Goal: Find specific page/section: Find specific page/section

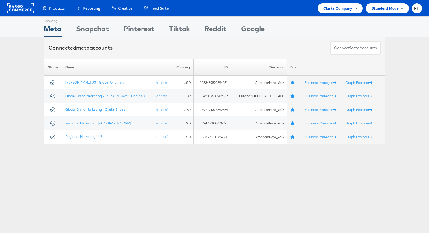
click at [326, 11] on span "Clarks Company" at bounding box center [337, 8] width 29 height 6
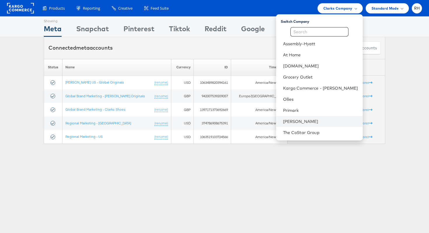
click at [313, 118] on li "[PERSON_NAME]" at bounding box center [319, 121] width 87 height 11
click at [339, 121] on link "[PERSON_NAME]" at bounding box center [320, 121] width 75 height 6
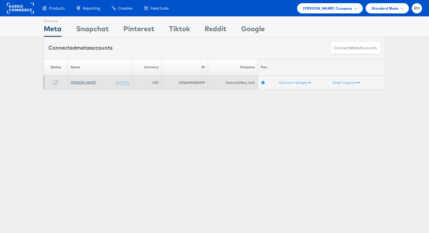
click at [74, 83] on link "[PERSON_NAME]" at bounding box center [83, 82] width 25 height 4
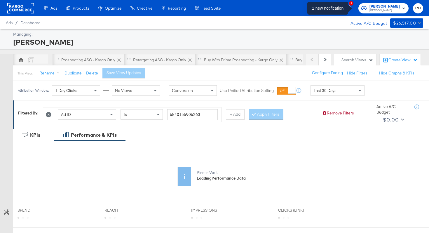
click at [352, 10] on icon "button" at bounding box center [348, 7] width 5 height 5
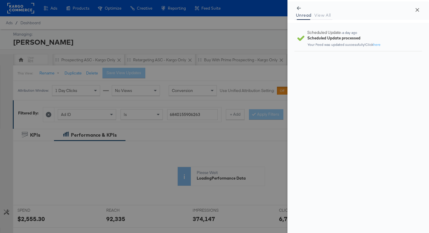
click at [416, 9] on icon "close" at bounding box center [417, 10] width 4 height 4
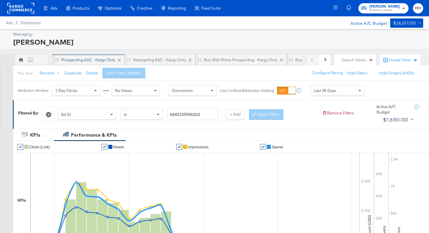
click at [79, 55] on div "Prospecting ASC - Kargo only" at bounding box center [89, 60] width 72 height 12
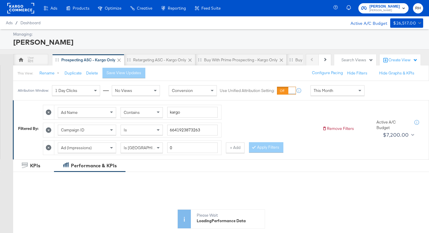
click at [314, 92] on span "This Month" at bounding box center [324, 90] width 20 height 5
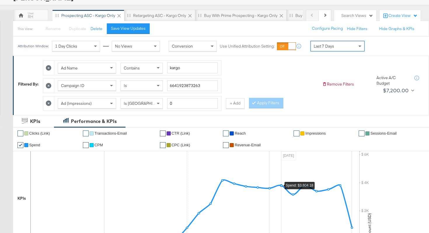
scroll to position [15, 0]
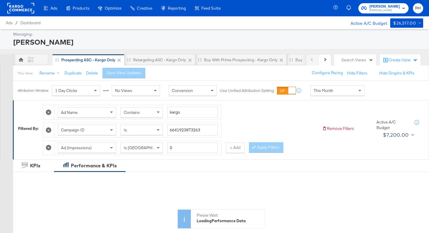
click at [324, 92] on span "This Month" at bounding box center [324, 90] width 20 height 5
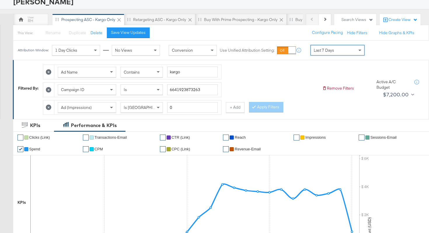
scroll to position [34, 0]
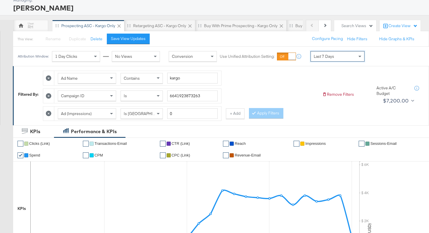
click at [315, 55] on span "Last 7 Days" at bounding box center [314, 55] width 7 height 5
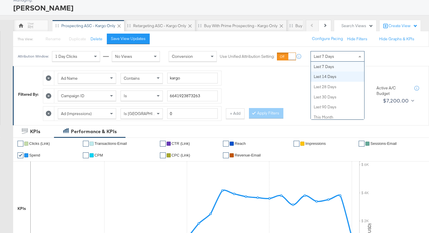
scroll to position [0, 0]
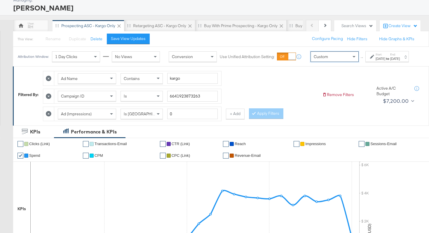
click at [375, 61] on div "[DATE]" at bounding box center [380, 58] width 10 height 5
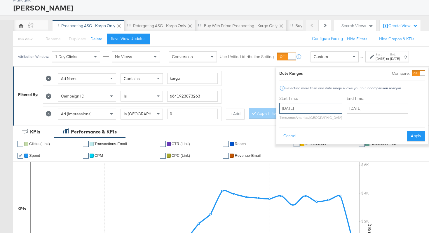
click at [305, 105] on input "[DATE]" at bounding box center [310, 108] width 63 height 11
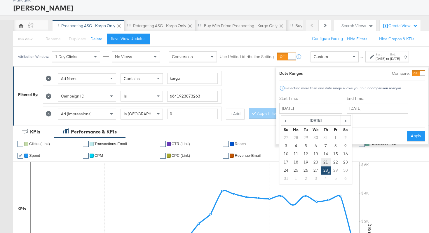
click at [321, 162] on td "21" at bounding box center [326, 162] width 10 height 8
type input "[DATE]"
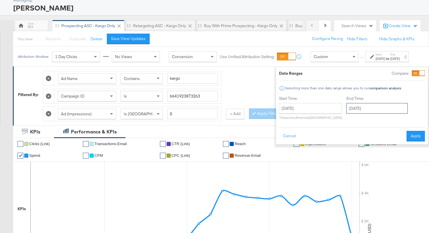
click at [361, 109] on input "[DATE]" at bounding box center [376, 108] width 61 height 11
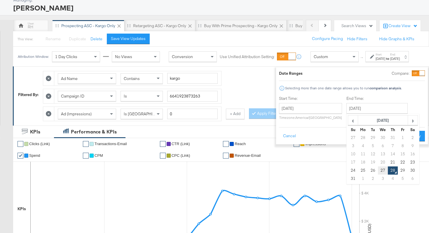
click at [378, 167] on td "27" at bounding box center [383, 170] width 10 height 8
type input "[DATE]"
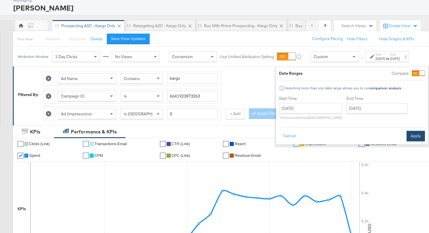
click at [406, 138] on button "Apply" at bounding box center [415, 136] width 18 height 11
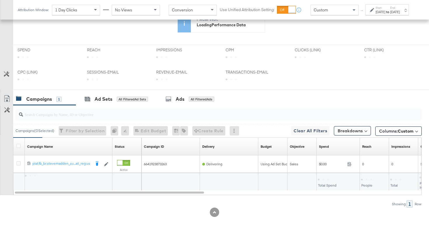
scroll to position [202, 0]
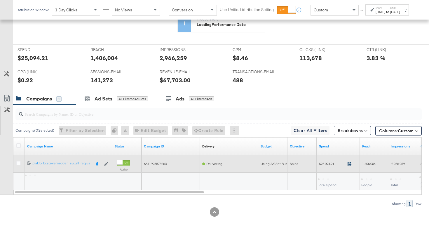
click at [349, 165] on icon at bounding box center [349, 163] width 4 height 4
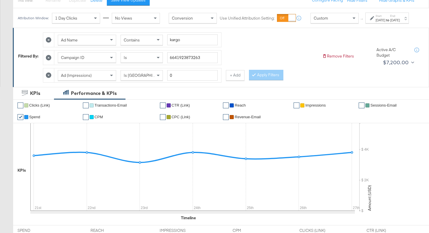
scroll to position [67, 0]
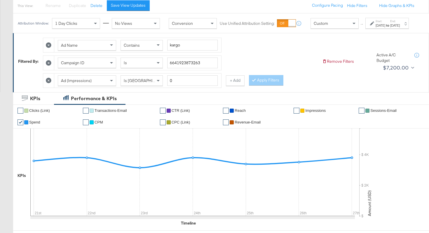
click at [149, 50] on div "Contains" at bounding box center [142, 45] width 42 height 10
click at [270, 85] on button "Apply Filters" at bounding box center [266, 80] width 34 height 11
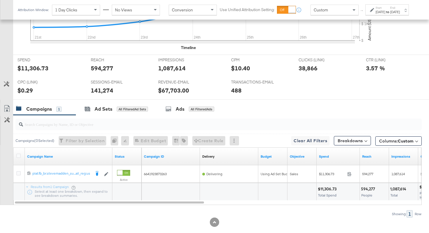
scroll to position [258, 0]
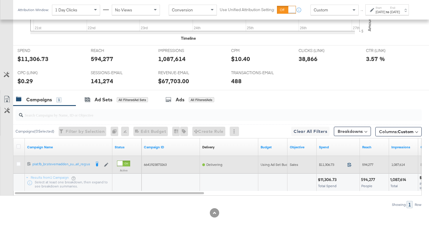
click at [349, 165] on icon at bounding box center [349, 164] width 4 height 4
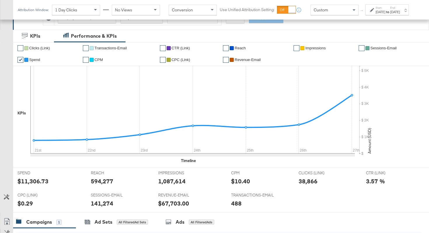
scroll to position [75, 0]
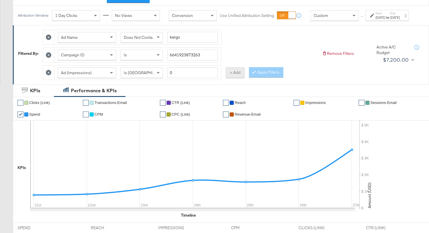
click at [233, 78] on button "+ Add" at bounding box center [235, 72] width 19 height 11
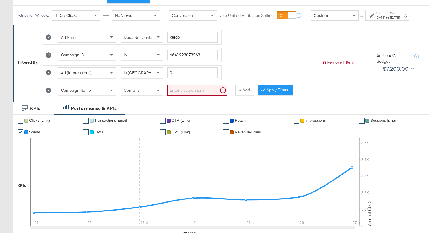
click at [82, 93] on span "Campaign Name" at bounding box center [76, 90] width 30 height 5
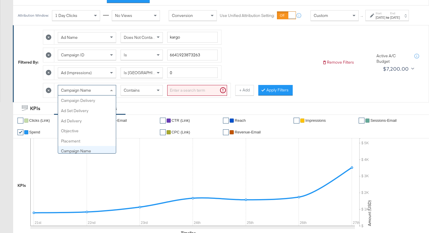
scroll to position [50, 0]
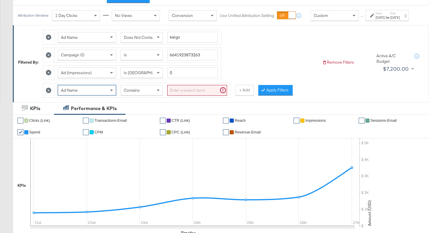
click at [193, 96] on input "search" at bounding box center [197, 90] width 60 height 11
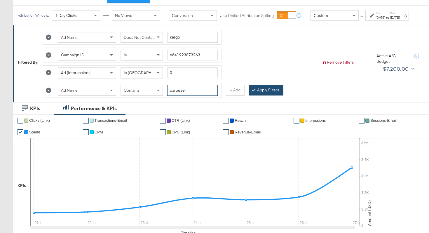
type input "carousel"
click at [269, 94] on button "Apply Filters" at bounding box center [266, 90] width 34 height 11
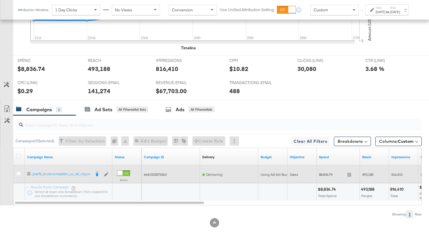
scroll to position [272, 0]
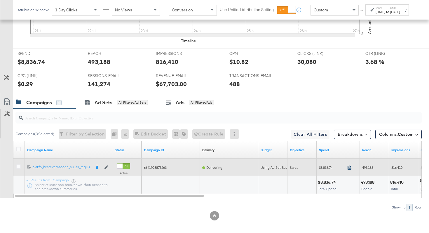
click at [349, 168] on icon at bounding box center [349, 167] width 4 height 4
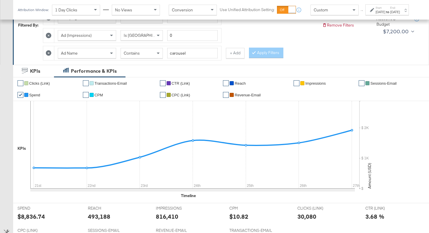
scroll to position [28, 0]
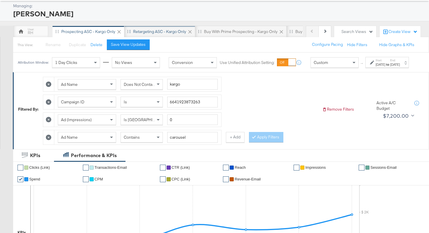
click at [165, 33] on div "Retargeting ASC - Kargo only" at bounding box center [159, 32] width 53 height 6
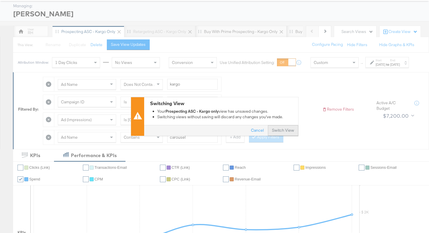
click at [280, 131] on button "Switch View" at bounding box center [283, 130] width 30 height 11
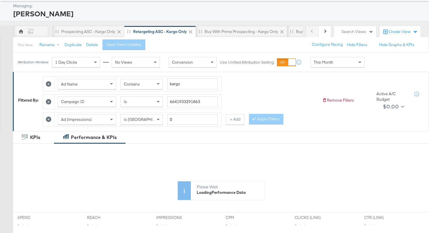
click at [333, 61] on div "This Month" at bounding box center [337, 62] width 53 height 10
click at [370, 64] on div at bounding box center [373, 62] width 6 height 4
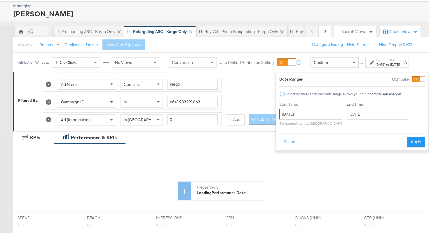
click at [305, 115] on input "[DATE]" at bounding box center [310, 114] width 63 height 11
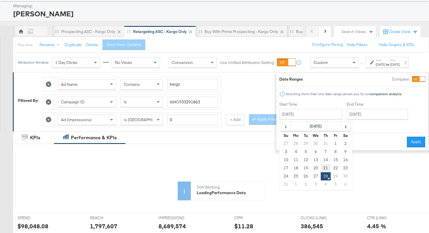
click at [321, 167] on td "21" at bounding box center [326, 168] width 10 height 8
type input "[DATE]"
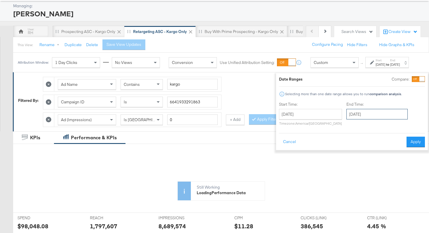
click at [356, 115] on input "[DATE]" at bounding box center [376, 114] width 61 height 11
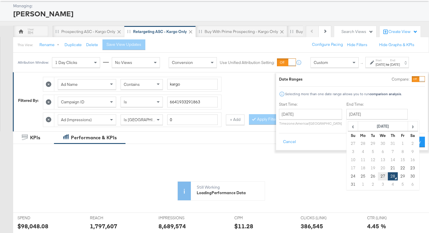
click at [378, 174] on td "27" at bounding box center [383, 176] width 10 height 8
type input "[DATE]"
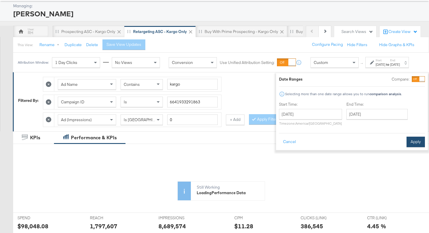
click at [406, 145] on button "Apply" at bounding box center [415, 142] width 18 height 11
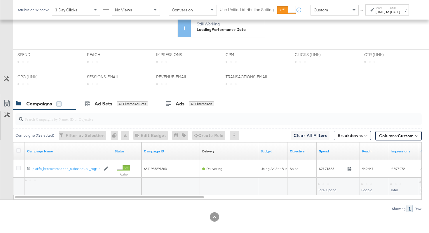
scroll to position [202, 0]
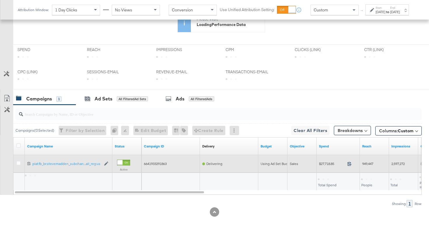
click at [348, 165] on icon at bounding box center [349, 163] width 4 height 4
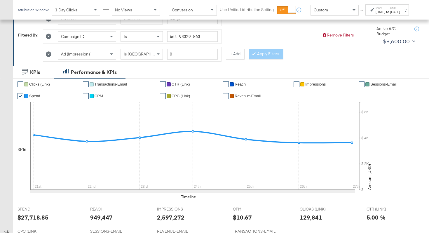
scroll to position [88, 0]
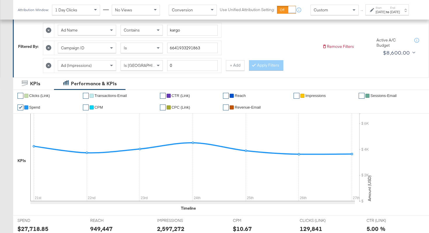
click at [135, 33] on span "Contains" at bounding box center [132, 29] width 16 height 5
click at [266, 66] on button "Apply Filters" at bounding box center [266, 65] width 34 height 11
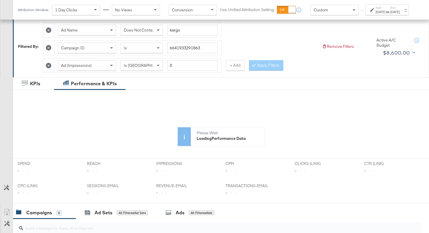
scroll to position [202, 0]
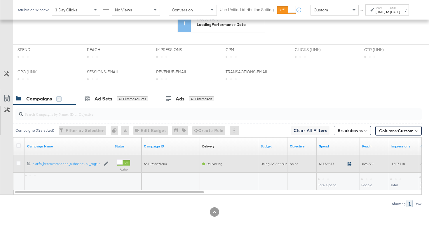
click at [350, 164] on icon at bounding box center [349, 163] width 4 height 4
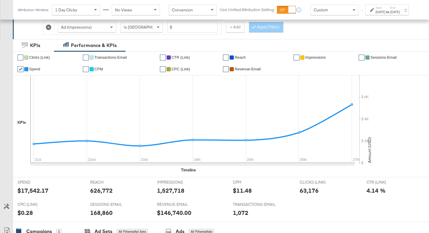
scroll to position [106, 0]
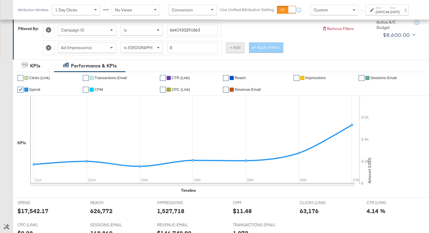
click at [228, 50] on button "+ Add" at bounding box center [235, 47] width 19 height 11
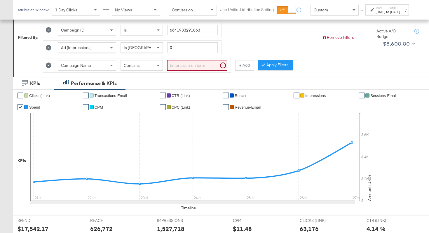
click at [95, 66] on div "Campaign Name" at bounding box center [87, 65] width 58 height 10
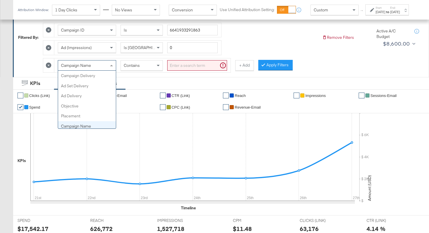
scroll to position [50, 0]
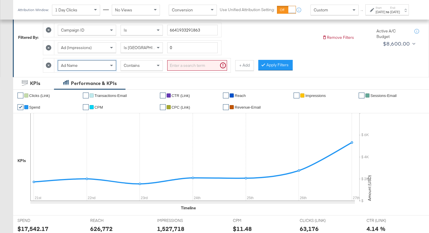
click at [193, 64] on input "search" at bounding box center [197, 65] width 60 height 11
type input "carousel"
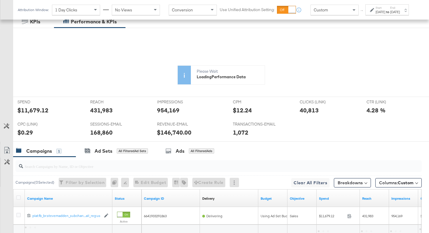
scroll to position [276, 0]
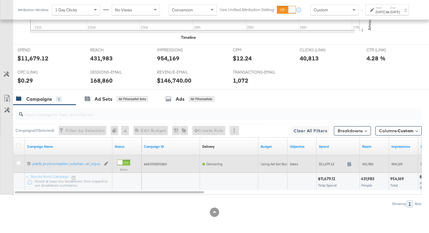
click at [350, 164] on icon at bounding box center [349, 164] width 4 height 4
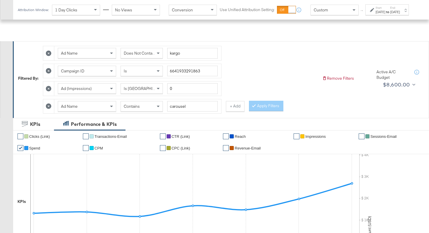
scroll to position [0, 0]
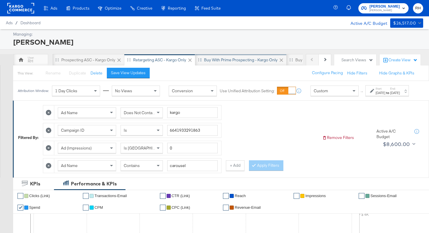
click at [226, 61] on div "Buy with Prime Prospecting - Kargo only" at bounding box center [241, 60] width 74 height 6
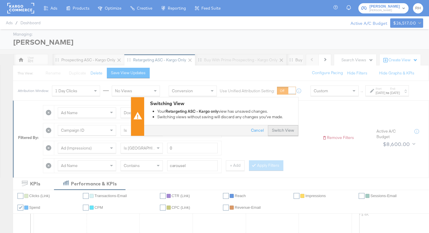
click at [287, 133] on button "Switch View" at bounding box center [283, 130] width 30 height 11
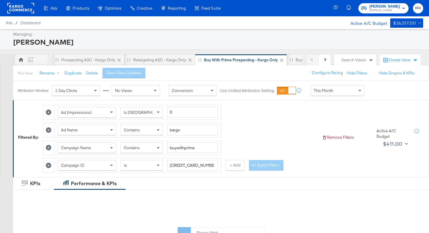
click at [329, 92] on span "This Month" at bounding box center [324, 90] width 20 height 5
click at [375, 95] on div "[DATE]" at bounding box center [380, 92] width 10 height 5
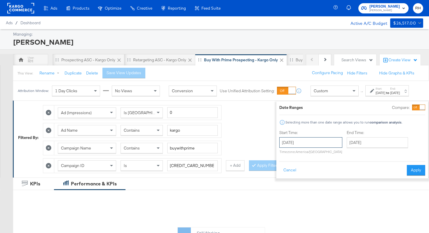
click at [303, 143] on input "[DATE]" at bounding box center [310, 142] width 63 height 11
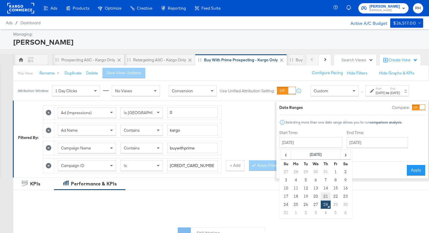
click at [321, 196] on td "21" at bounding box center [326, 196] width 10 height 8
type input "[DATE]"
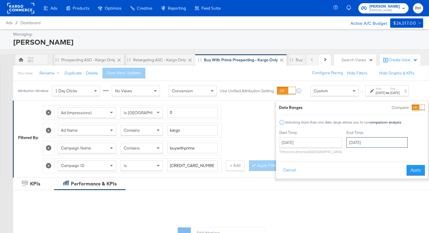
click at [359, 142] on input "[DATE]" at bounding box center [376, 142] width 61 height 11
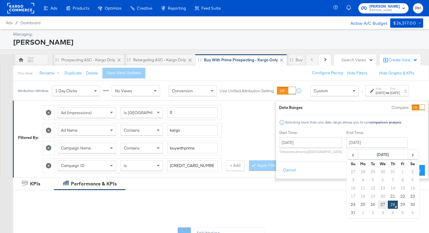
click at [378, 207] on td "27" at bounding box center [383, 204] width 10 height 8
type input "[DATE]"
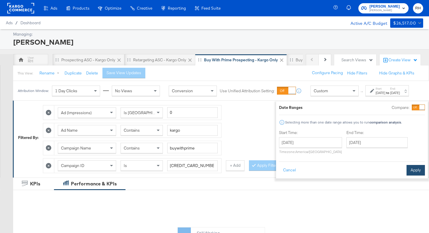
click at [406, 172] on button "Apply" at bounding box center [415, 170] width 18 height 11
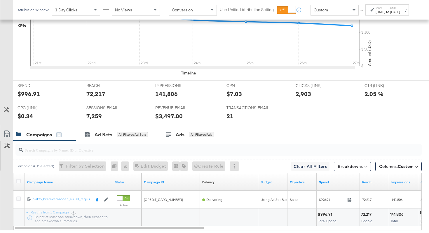
scroll to position [248, 0]
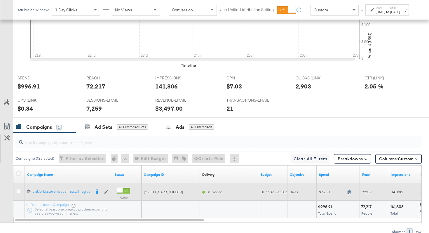
click at [349, 192] on icon at bounding box center [349, 192] width 4 height 4
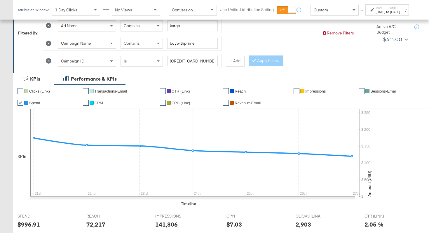
scroll to position [28, 0]
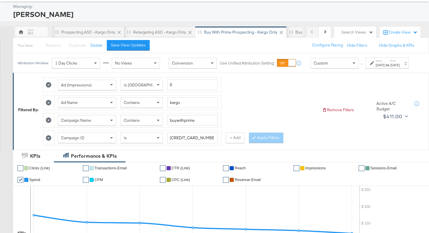
click at [142, 110] on div "Ad Name Contains kargo" at bounding box center [132, 102] width 179 height 15
click at [142, 107] on div "Contains" at bounding box center [142, 102] width 42 height 10
click at [262, 143] on button "Apply Filters" at bounding box center [266, 137] width 34 height 11
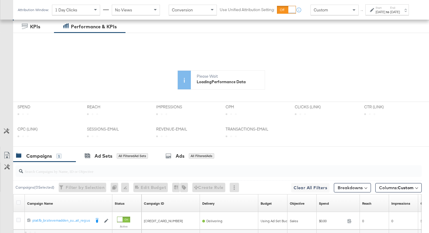
scroll to position [219, 0]
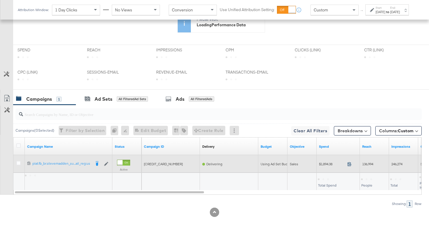
click at [350, 162] on icon at bounding box center [349, 164] width 4 height 4
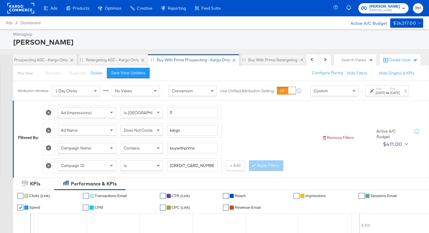
scroll to position [0, 57]
click at [268, 59] on div "Buy with Prime Retargeting - Kargo only" at bounding box center [275, 60] width 73 height 6
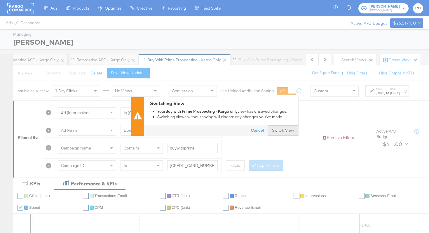
click at [282, 131] on button "Switch View" at bounding box center [283, 130] width 30 height 11
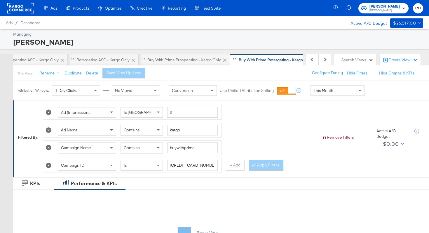
click at [344, 93] on div "This Month" at bounding box center [337, 90] width 53 height 10
click at [375, 95] on div "[DATE]" at bounding box center [380, 92] width 10 height 5
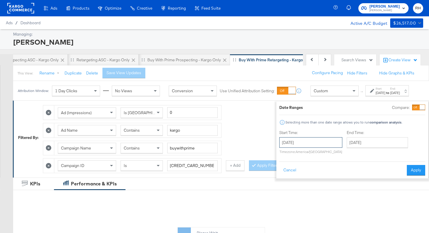
click at [303, 145] on input "[DATE]" at bounding box center [310, 142] width 63 height 11
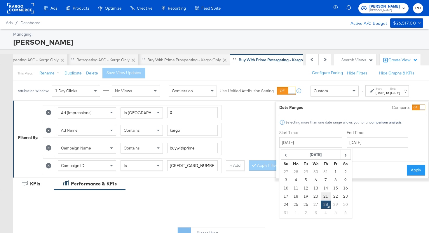
click at [321, 196] on td "21" at bounding box center [326, 196] width 10 height 8
type input "[DATE]"
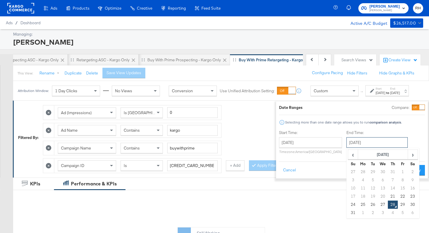
click at [350, 144] on input "[DATE]" at bounding box center [376, 142] width 61 height 11
click at [378, 204] on td "27" at bounding box center [383, 204] width 10 height 8
type input "[DATE]"
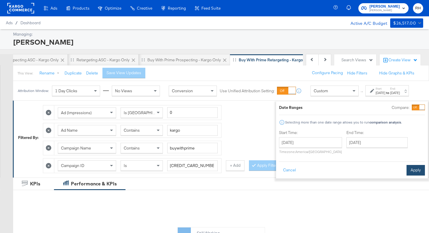
click at [408, 170] on button "Apply" at bounding box center [415, 170] width 18 height 11
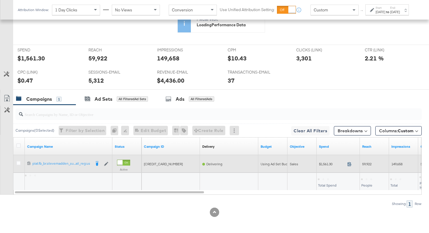
scroll to position [276, 0]
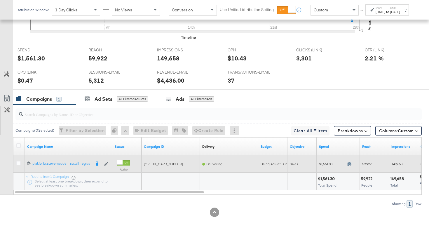
click at [349, 164] on icon at bounding box center [349, 164] width 4 height 4
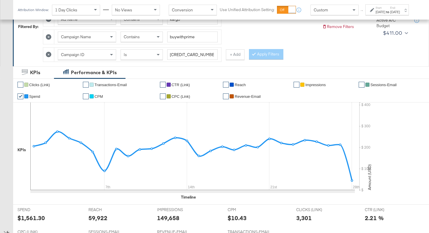
scroll to position [0, 0]
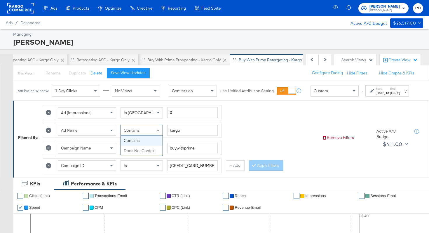
click at [138, 133] on span "Contains" at bounding box center [132, 129] width 16 height 5
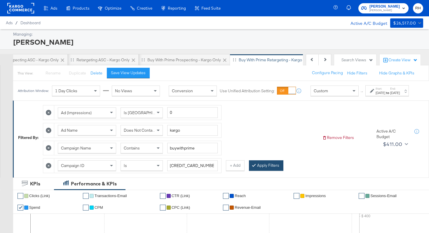
click at [265, 168] on button "Apply Filters" at bounding box center [266, 165] width 34 height 11
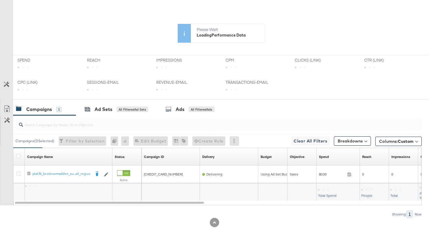
scroll to position [219, 0]
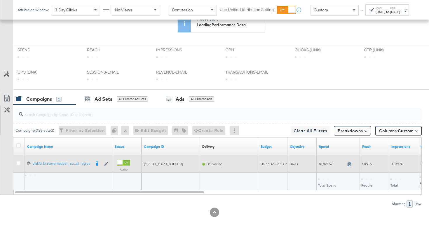
click at [348, 165] on icon at bounding box center [349, 164] width 4 height 4
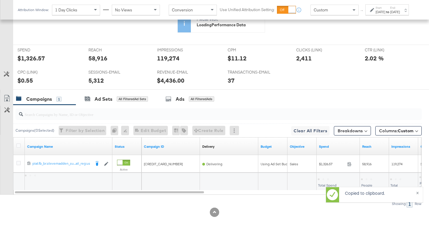
scroll to position [276, 0]
